Goal: Transaction & Acquisition: Download file/media

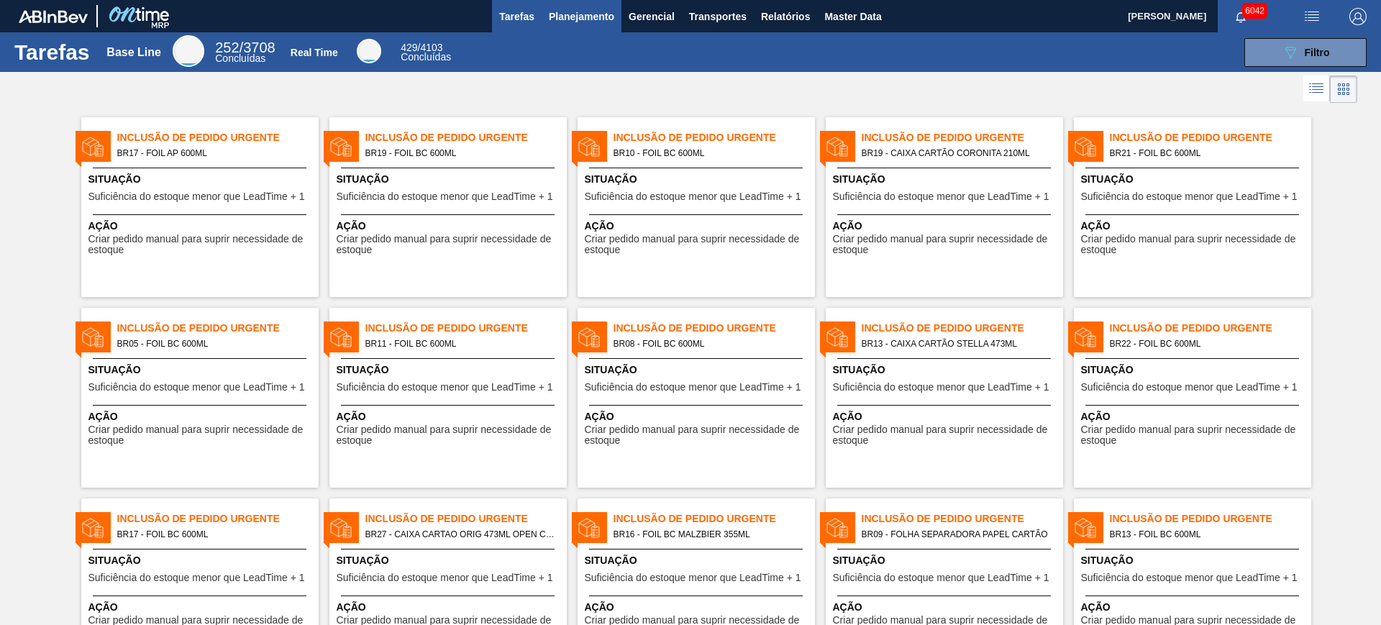
click at [566, 25] on button "Planejamento" at bounding box center [581, 16] width 80 height 32
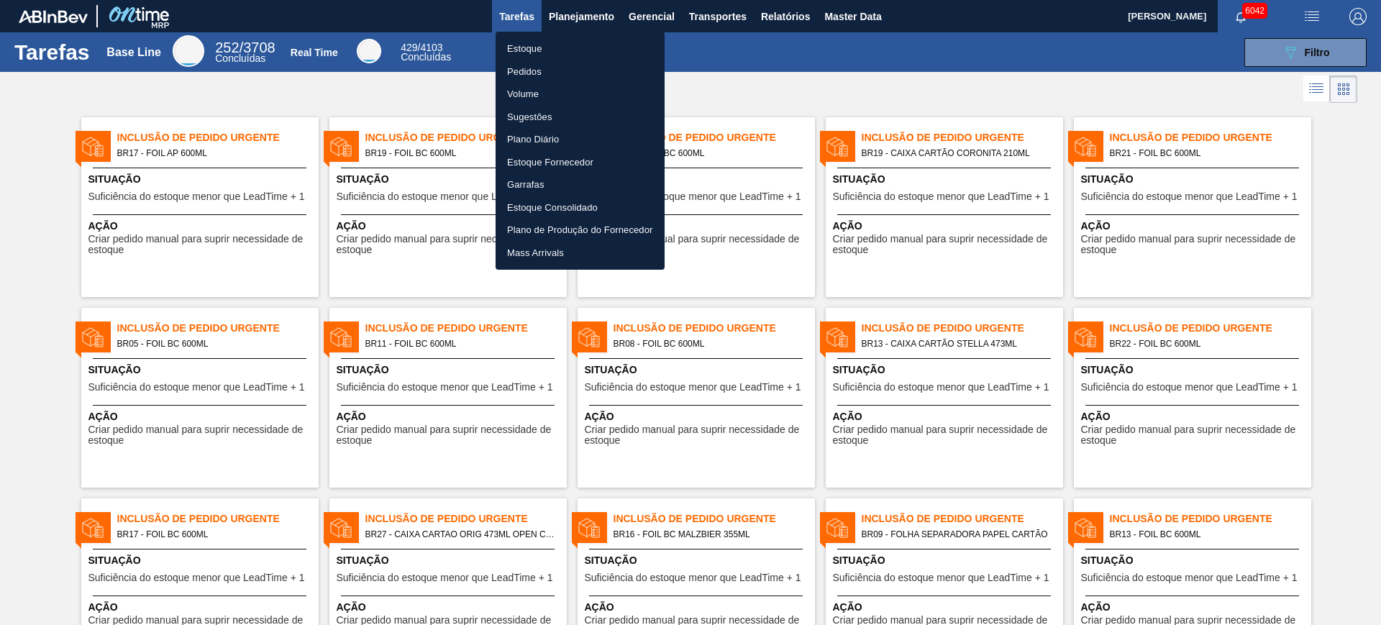
click at [557, 48] on li "Estoque" at bounding box center [579, 48] width 169 height 23
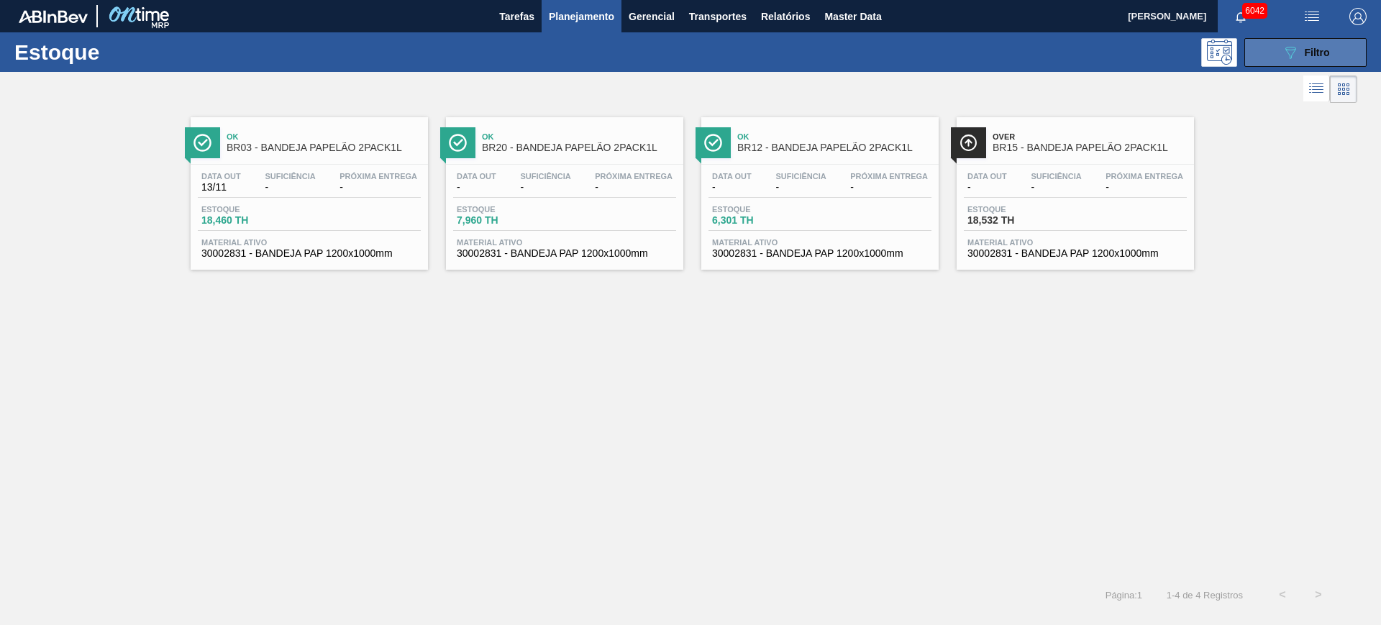
click at [1275, 50] on button "089F7B8B-B2A5-4AFE-B5C0-19BA573D28AC Filtro" at bounding box center [1305, 52] width 122 height 29
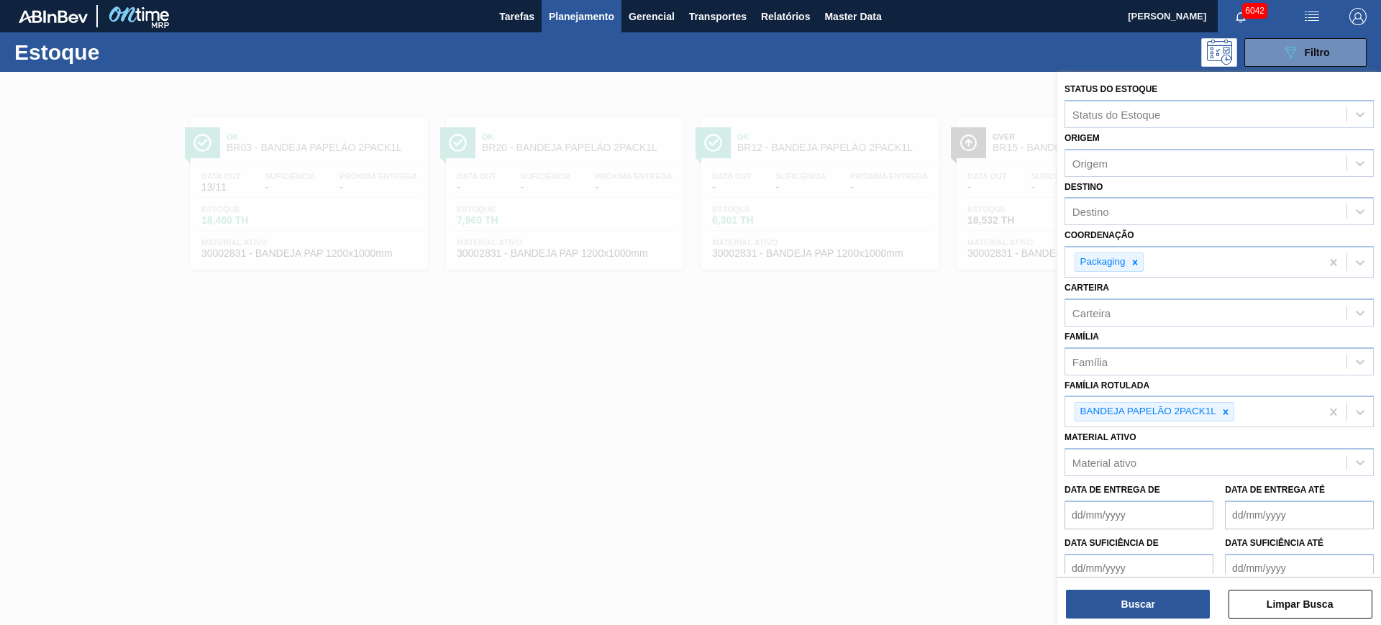
click at [833, 433] on div at bounding box center [690, 384] width 1381 height 625
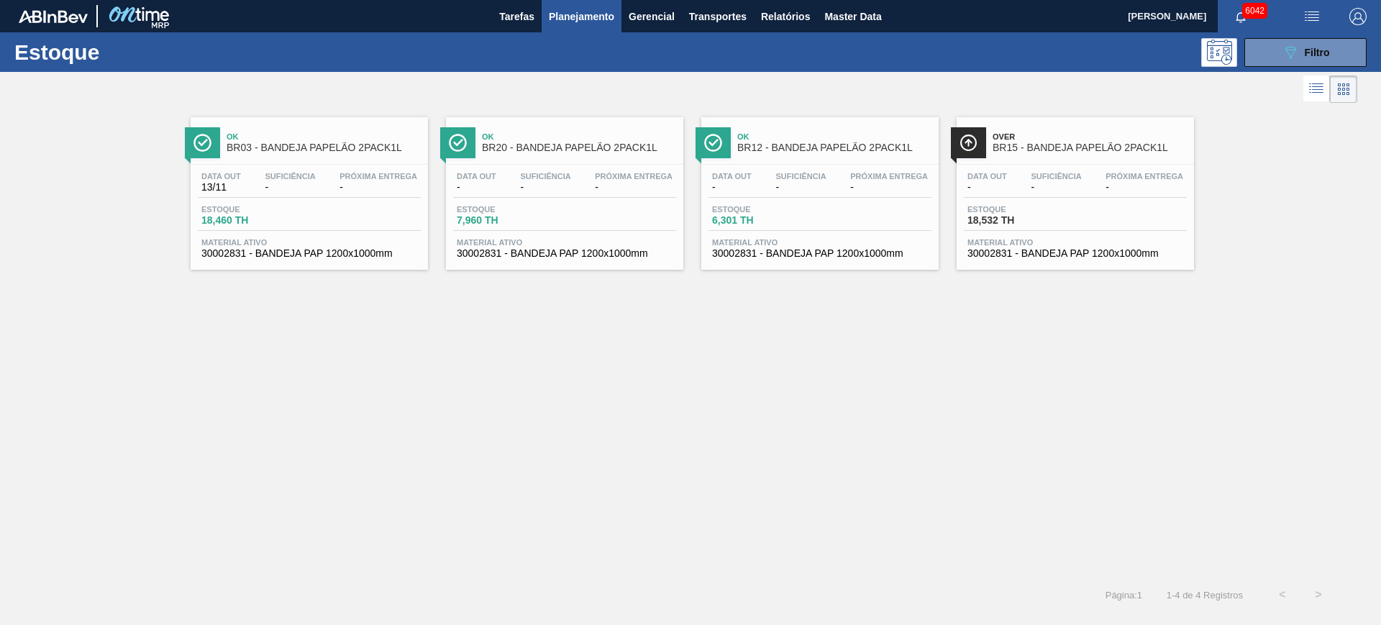
drag, startPoint x: 365, startPoint y: 208, endPoint x: 710, endPoint y: 308, distance: 359.5
click at [710, 308] on div "Ok BR03 - BANDEJA PAPELÃO 2PACK1L Data out 13/11 Suficiência - Próxima Entrega …" at bounding box center [690, 341] width 1381 height 470
drag, startPoint x: 1043, startPoint y: 196, endPoint x: 1286, endPoint y: 53, distance: 281.7
click at [1286, 53] on icon "089F7B8B-B2A5-4AFE-B5C0-19BA573D28AC" at bounding box center [1289, 52] width 17 height 17
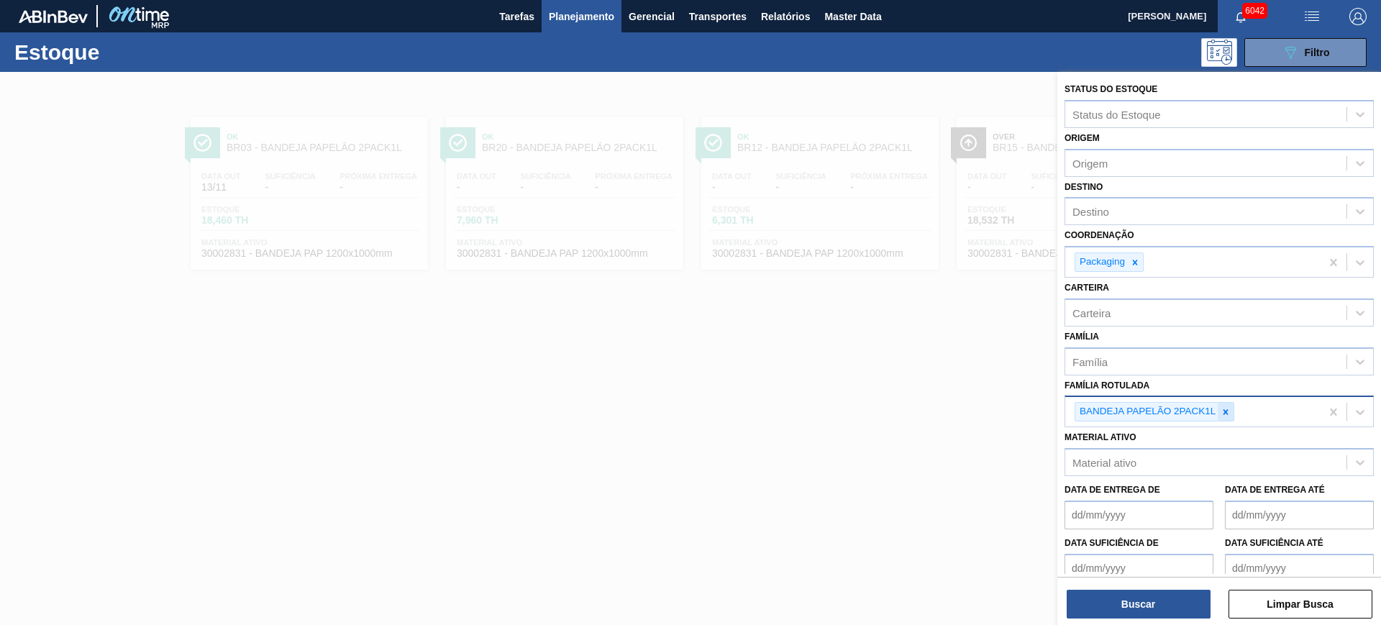
click at [1232, 409] on div at bounding box center [1225, 412] width 16 height 18
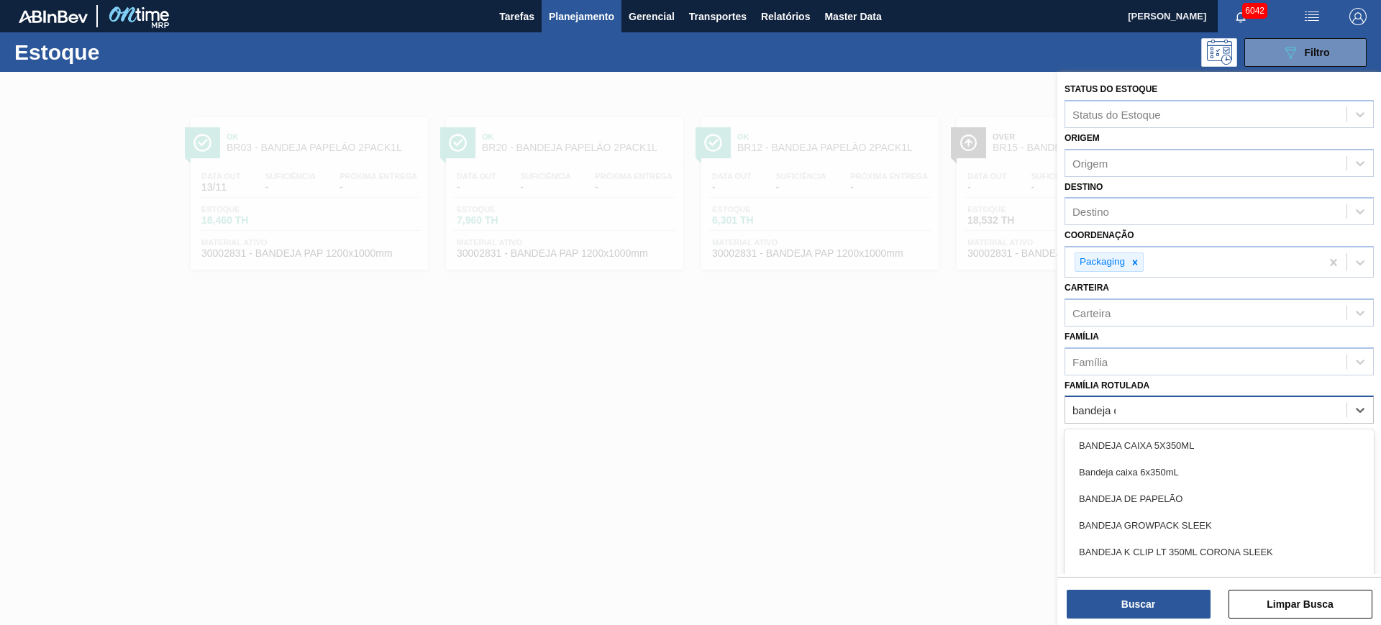
type Rotulada "bandeja de"
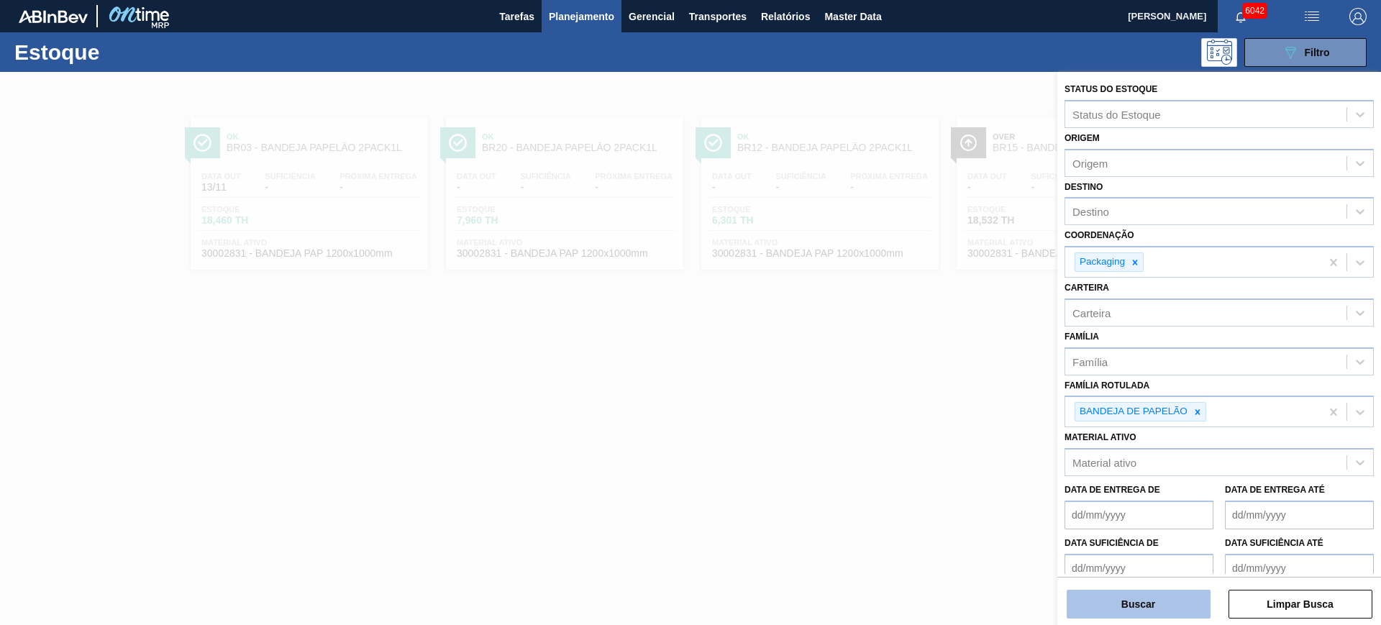
click at [1192, 599] on button "Buscar" at bounding box center [1138, 604] width 144 height 29
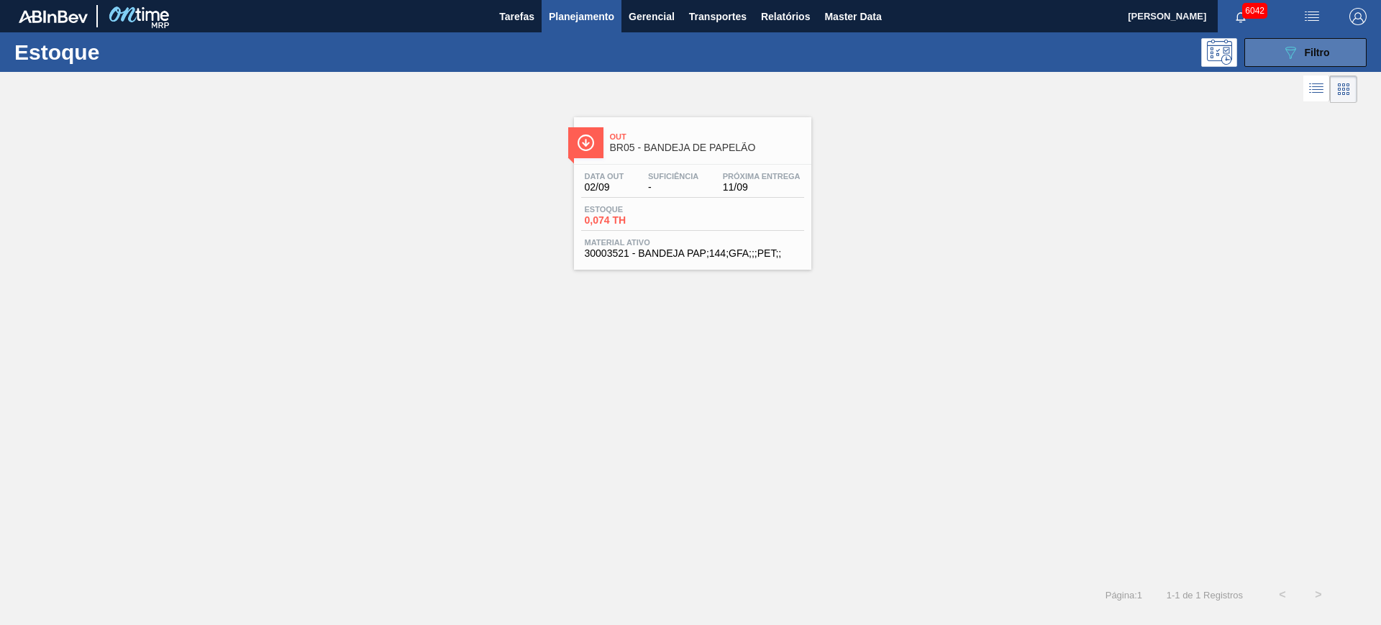
click at [1286, 52] on icon "089F7B8B-B2A5-4AFE-B5C0-19BA573D28AC" at bounding box center [1289, 52] width 17 height 17
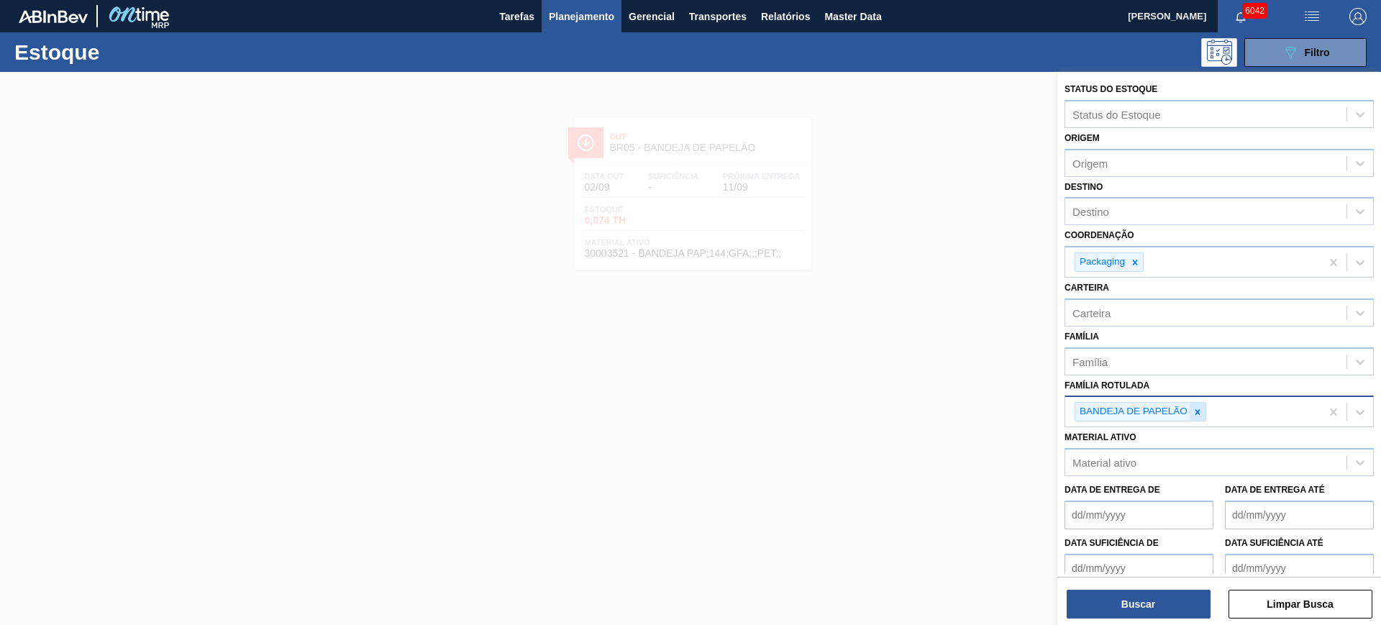
click at [1199, 406] on div at bounding box center [1197, 412] width 16 height 18
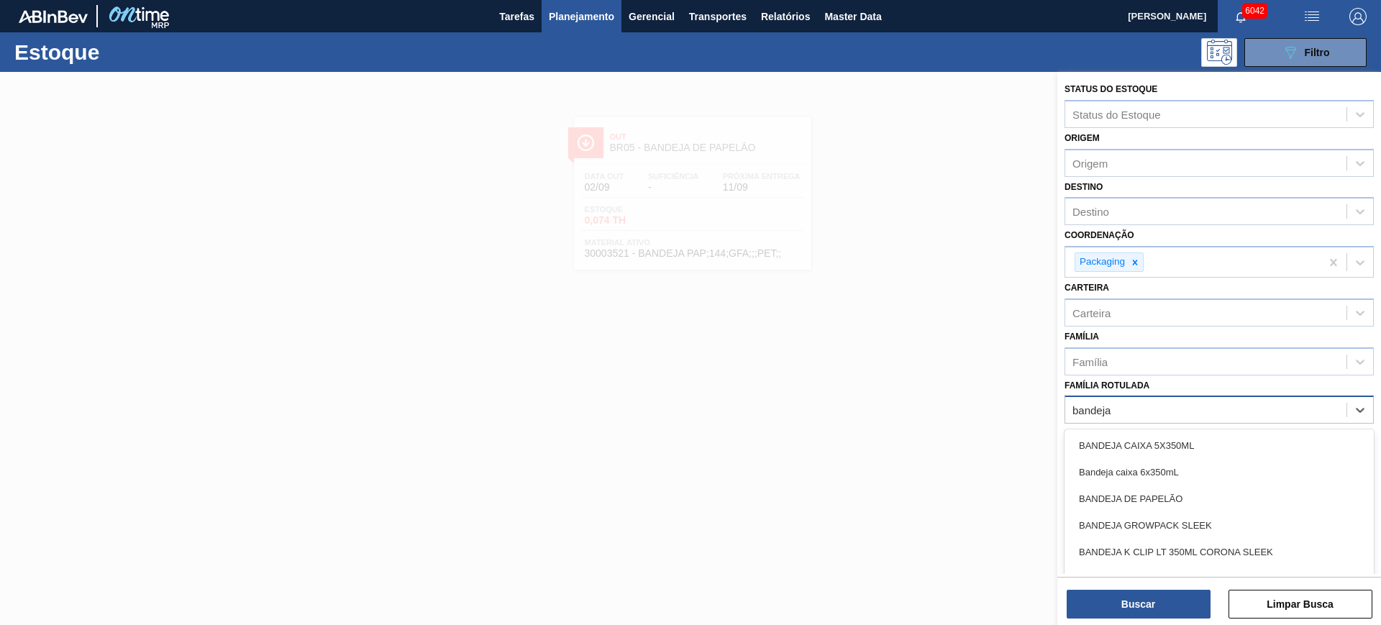
type Rotulada "bandeja p"
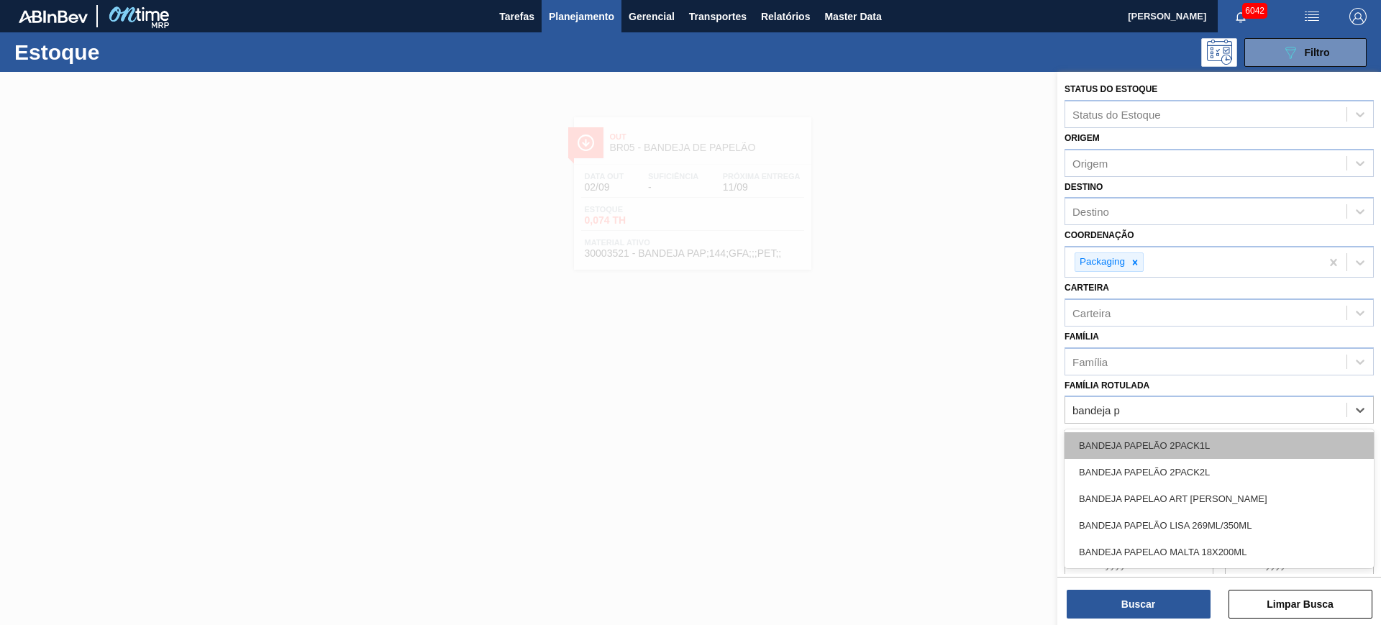
click at [1203, 436] on div "BANDEJA PAPELÃO 2PACK1L" at bounding box center [1218, 445] width 309 height 27
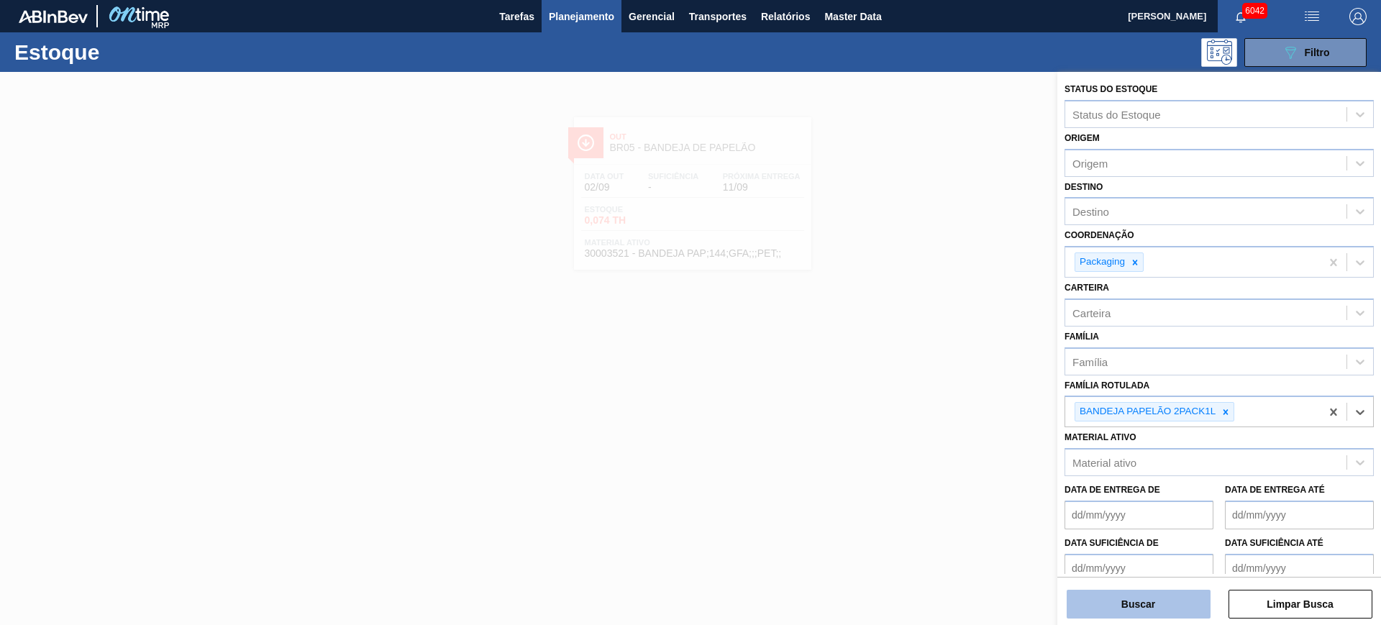
click at [1172, 595] on button "Buscar" at bounding box center [1138, 604] width 144 height 29
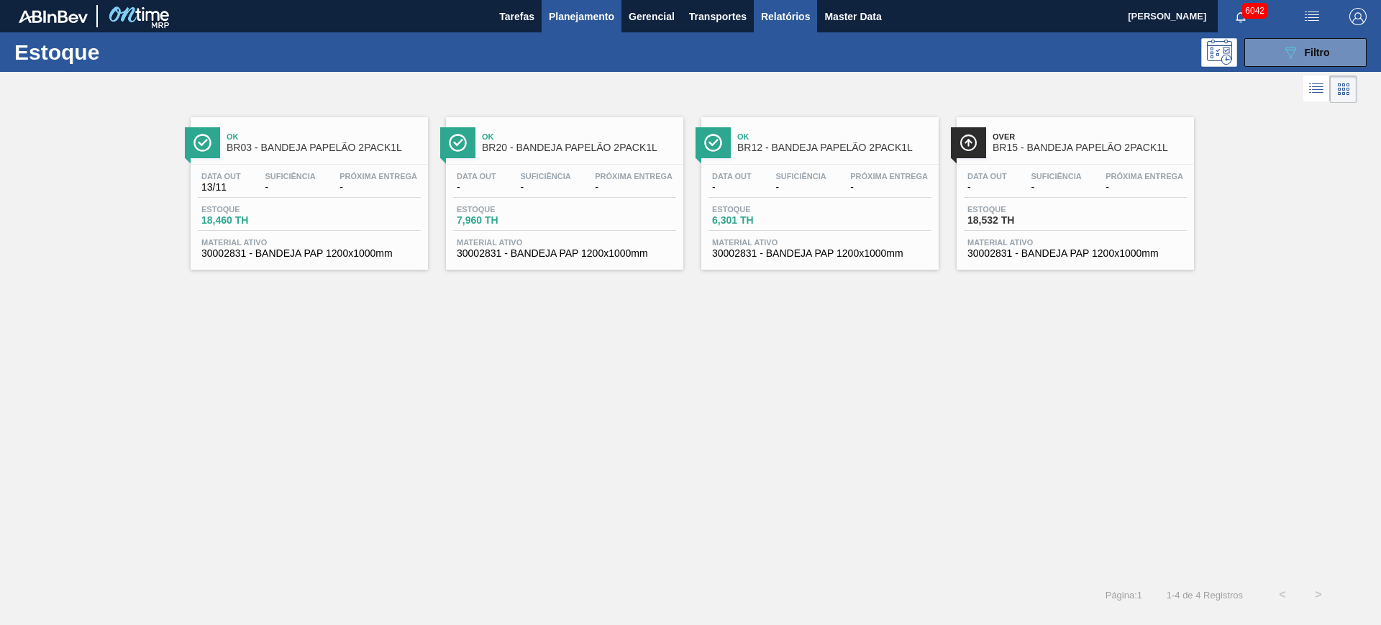
click at [754, 19] on button "Relatórios" at bounding box center [785, 16] width 63 height 32
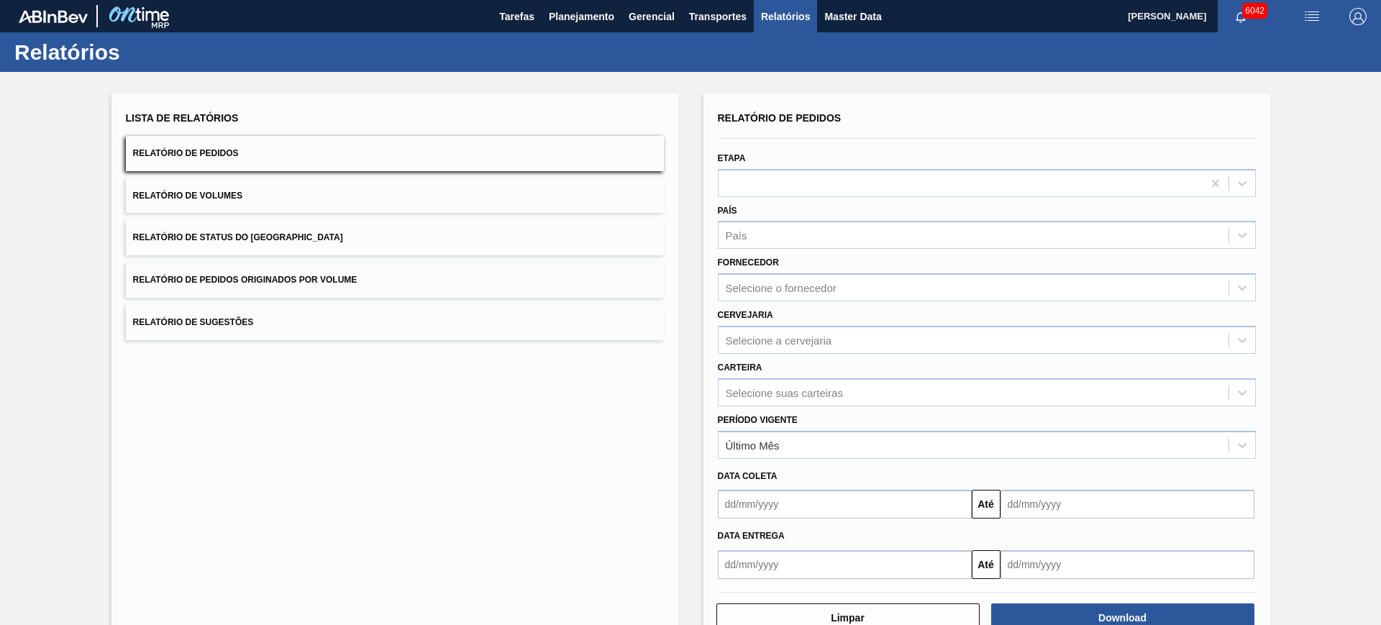
click at [303, 232] on button "Relatório de Status do Estoque" at bounding box center [395, 237] width 538 height 35
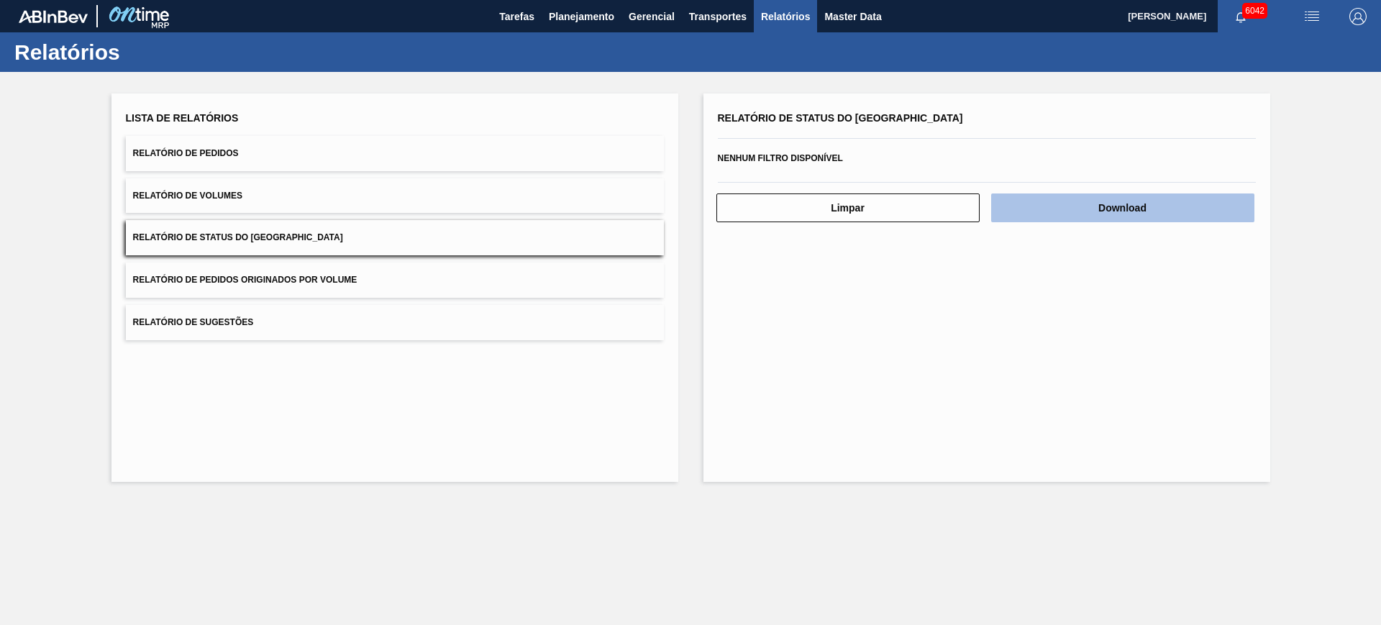
click at [1117, 205] on button "Download" at bounding box center [1122, 207] width 263 height 29
